Goal: Transaction & Acquisition: Purchase product/service

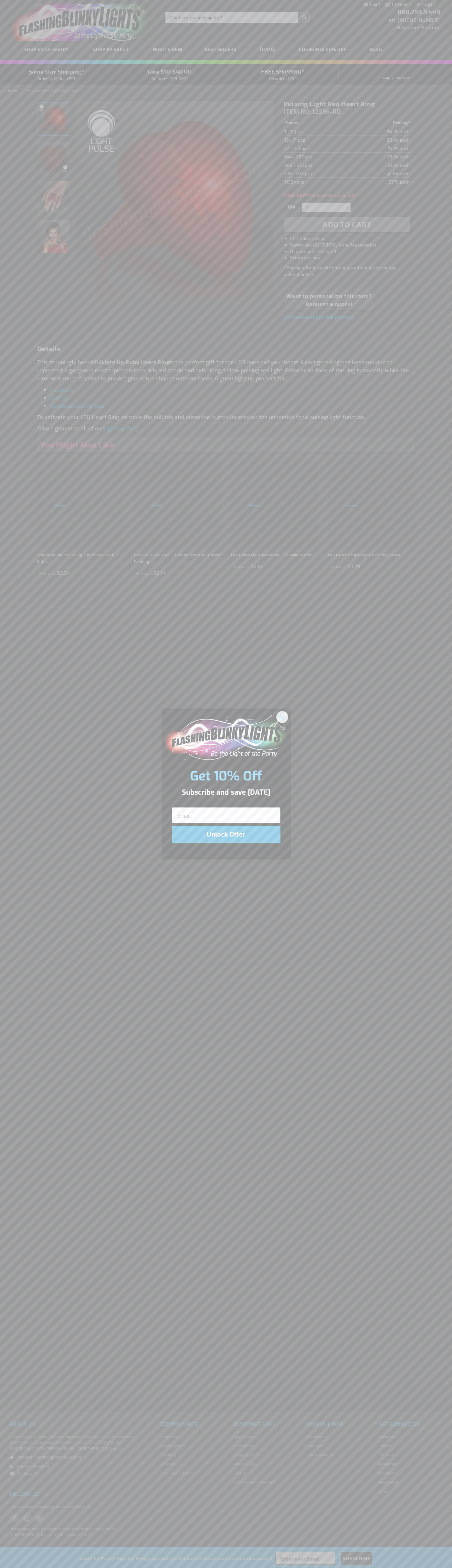
click at [282, 716] on icon "Close dialog" at bounding box center [281, 716] width 4 height 4
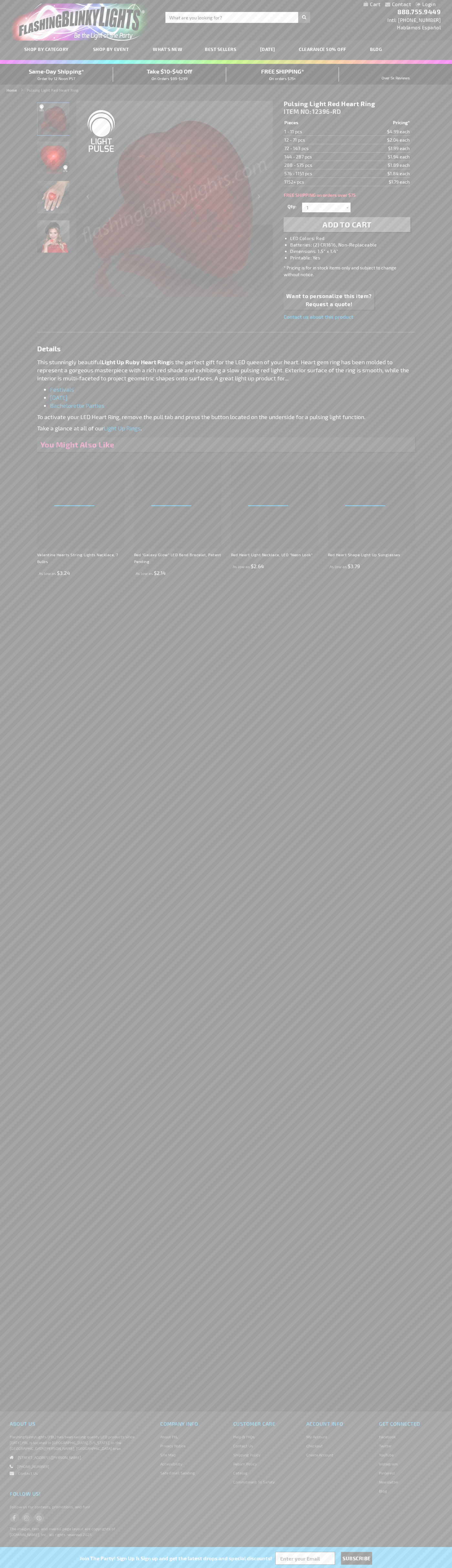
click at [54, 121] on img "Pulsing Light Red Heart LED Ring" at bounding box center [53, 119] width 32 height 32
click at [347, 225] on span "Add to Cart" at bounding box center [347, 224] width 49 height 9
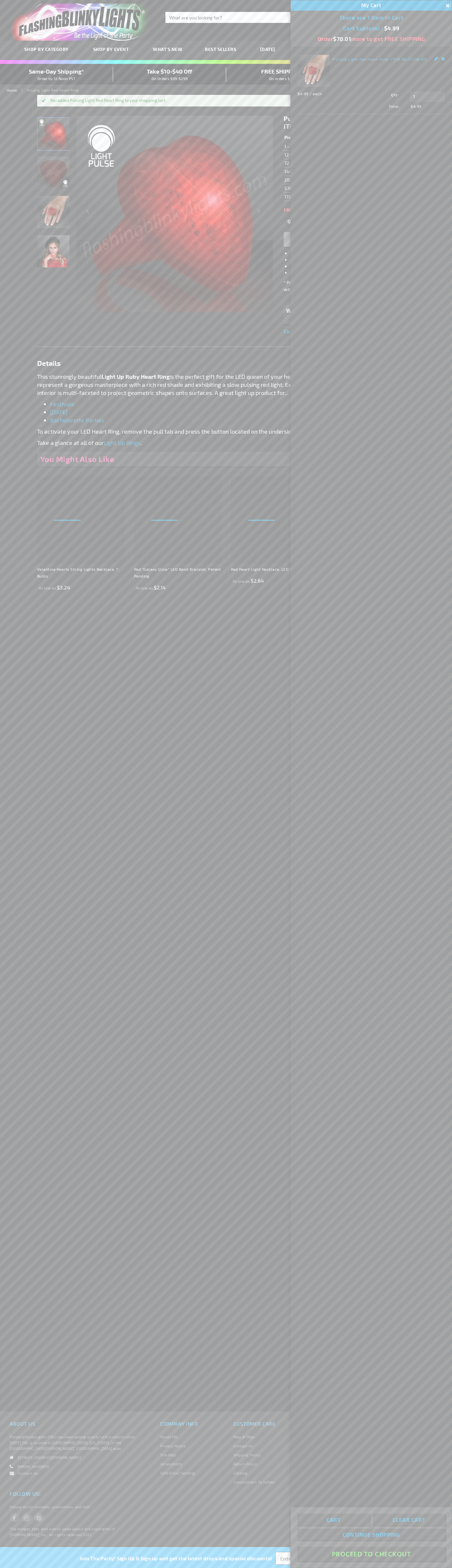
click at [371, 1554] on button "Proceed To Checkout" at bounding box center [371, 1554] width 148 height 15
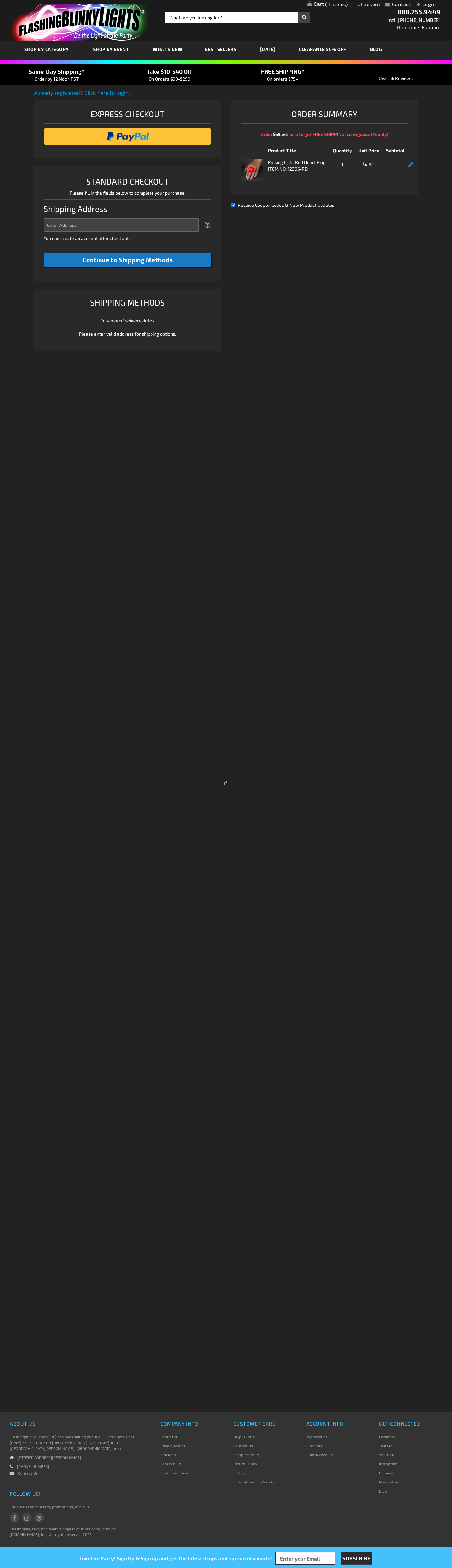
select select "US"
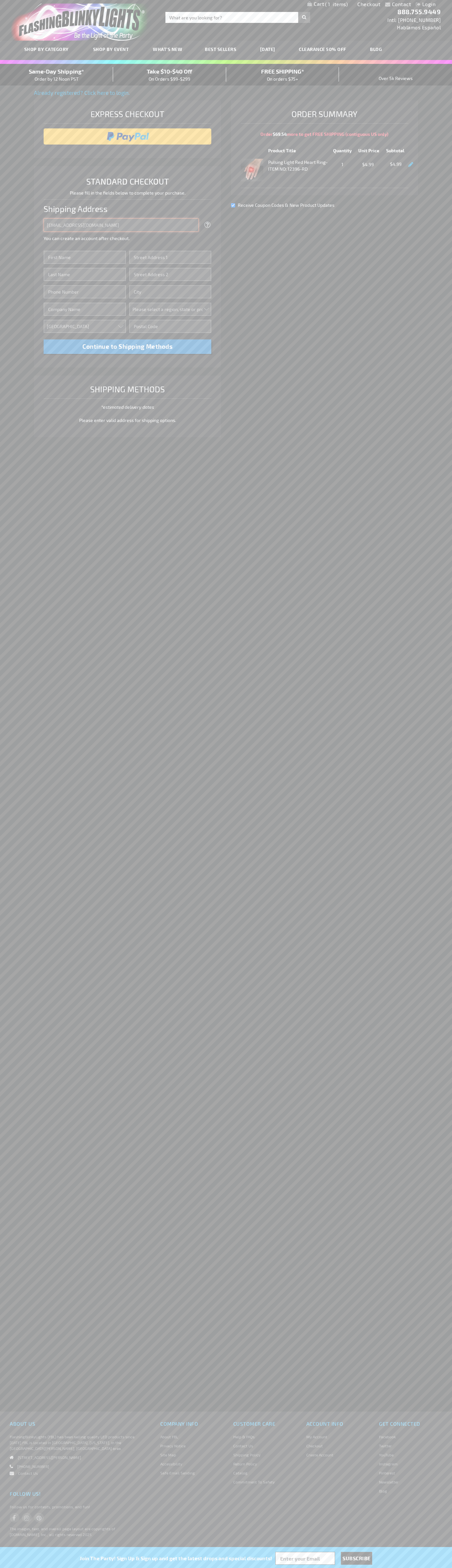
type input "johnsmith005@storebotmail.joonix.net"
type input "John"
type input "2590 Pearl Street"
type input "First floor"
type input "boulder"
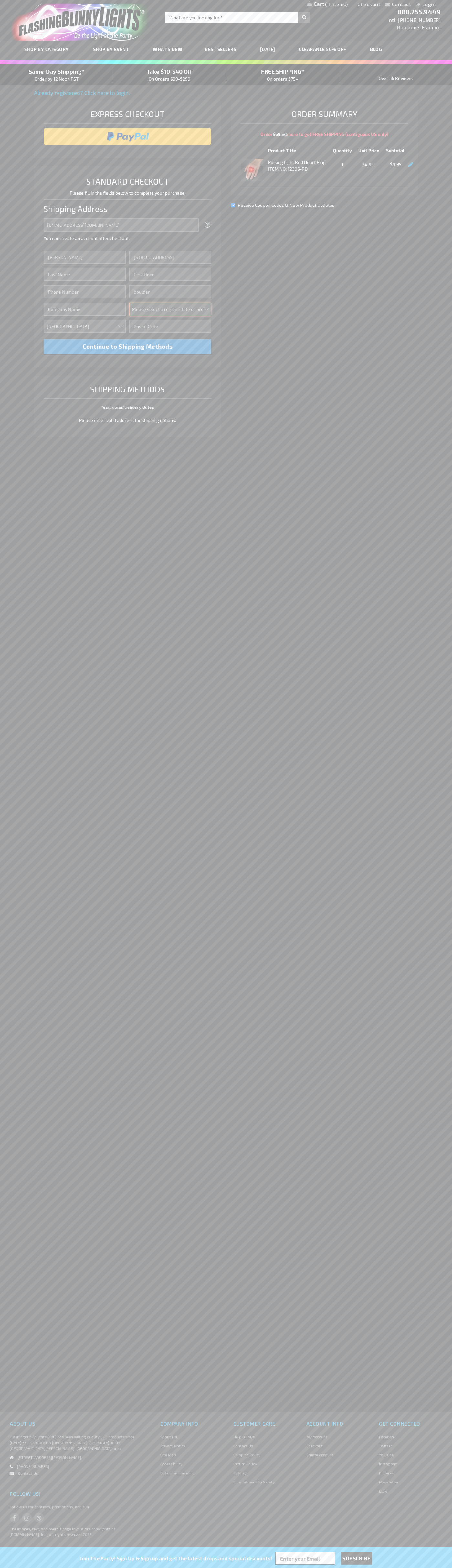
select select "13"
type input "80302"
type input "Smith"
type input "6502530000"
type input "John Smith"
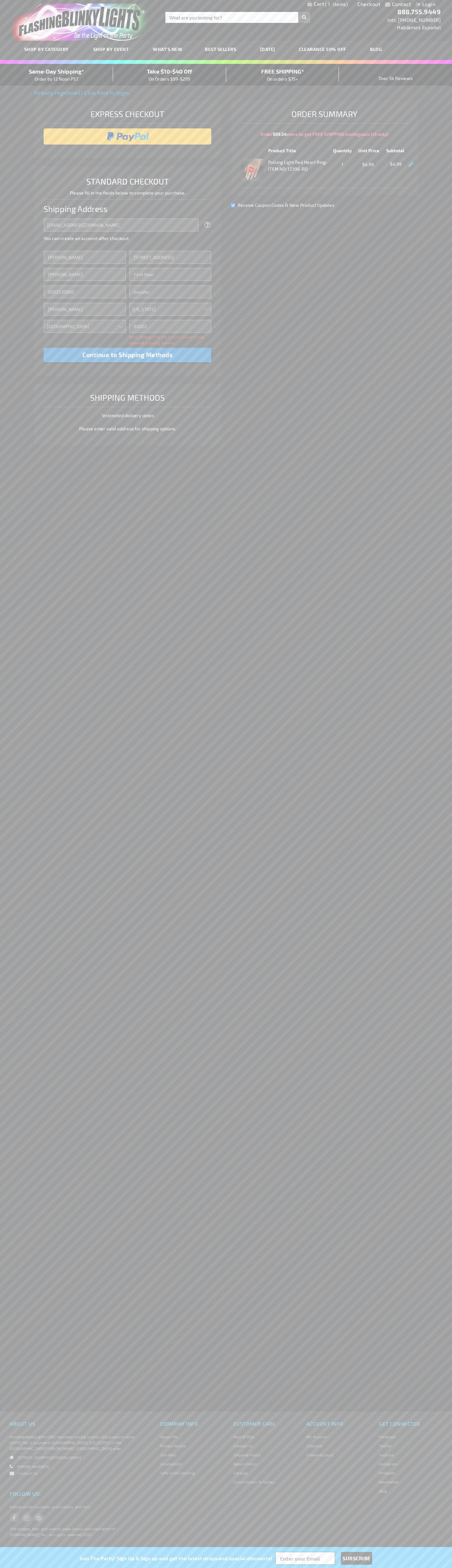
click at [57, 75] on div "Same-Day Shipping* Order by 12 Noon PST" at bounding box center [57, 74] width 113 height 15
click at [127, 136] on input "image" at bounding box center [127, 136] width 161 height 13
